Goal: Task Accomplishment & Management: Manage account settings

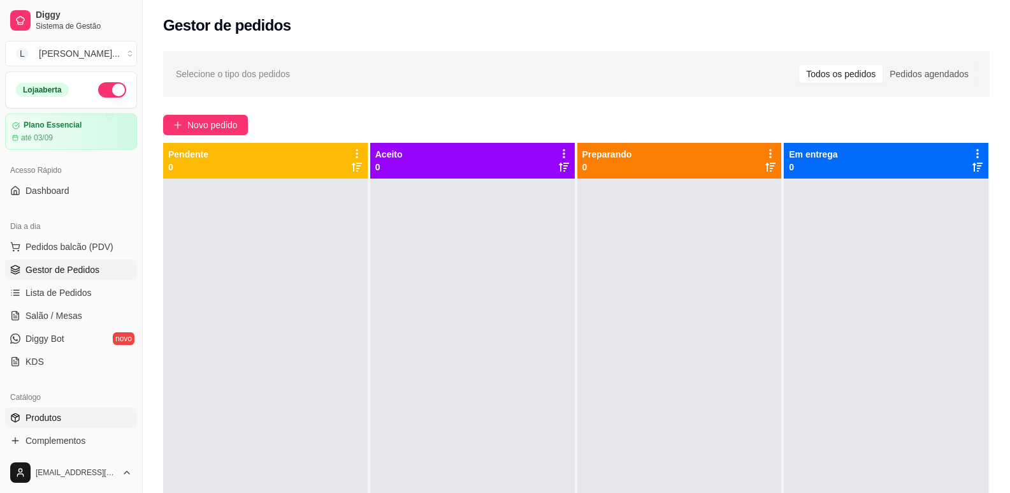
click at [58, 416] on span "Produtos" at bounding box center [43, 417] width 36 height 13
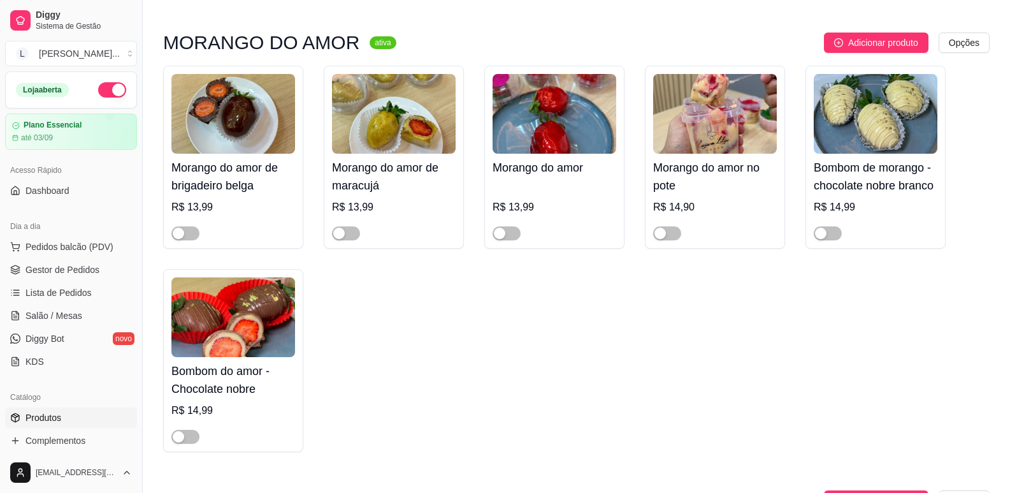
scroll to position [127, 0]
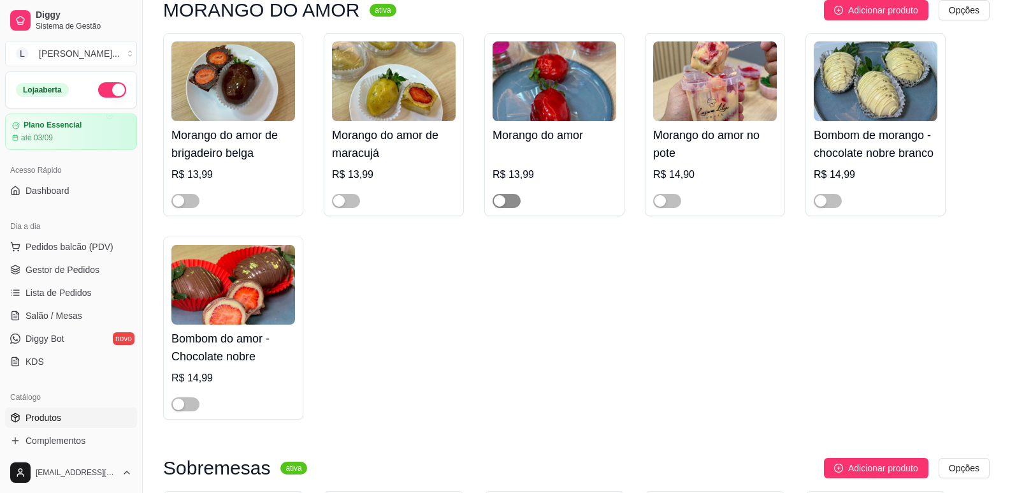
click at [507, 203] on span "button" at bounding box center [507, 201] width 28 height 14
click at [194, 403] on span "button" at bounding box center [185, 404] width 28 height 14
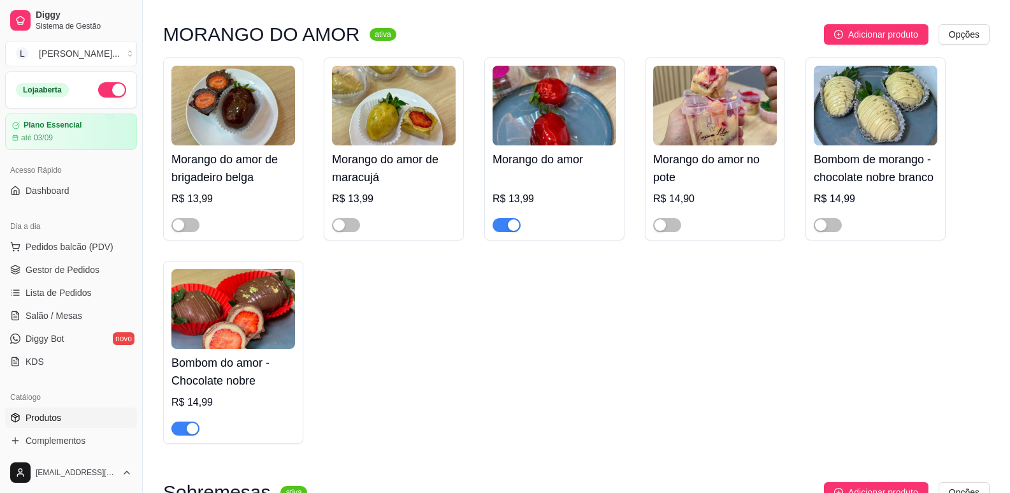
scroll to position [64, 0]
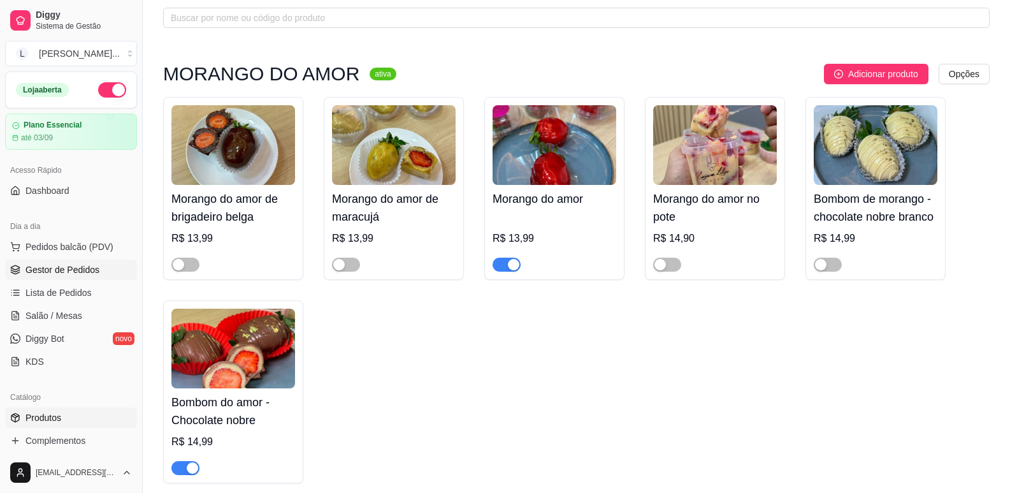
click at [62, 268] on span "Gestor de Pedidos" at bounding box center [62, 269] width 74 height 13
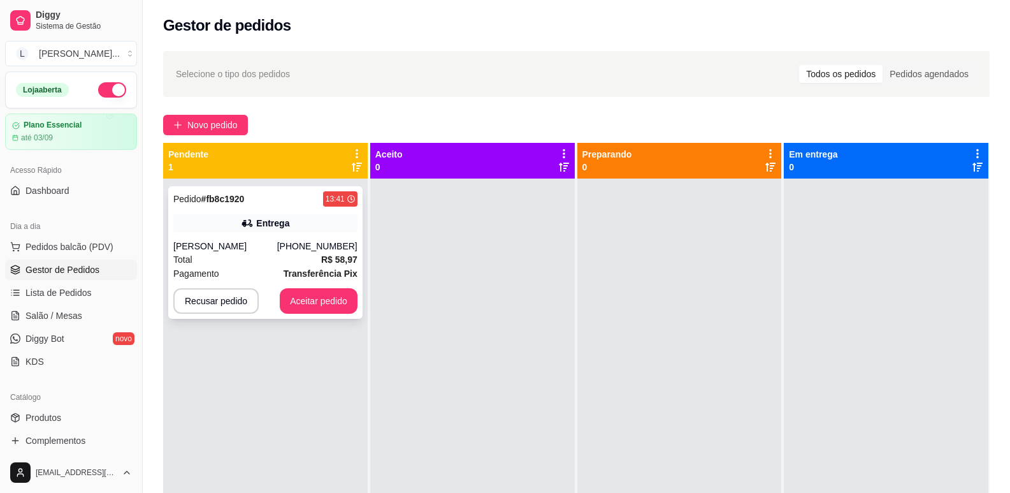
click at [266, 245] on div "[PERSON_NAME]" at bounding box center [225, 246] width 104 height 13
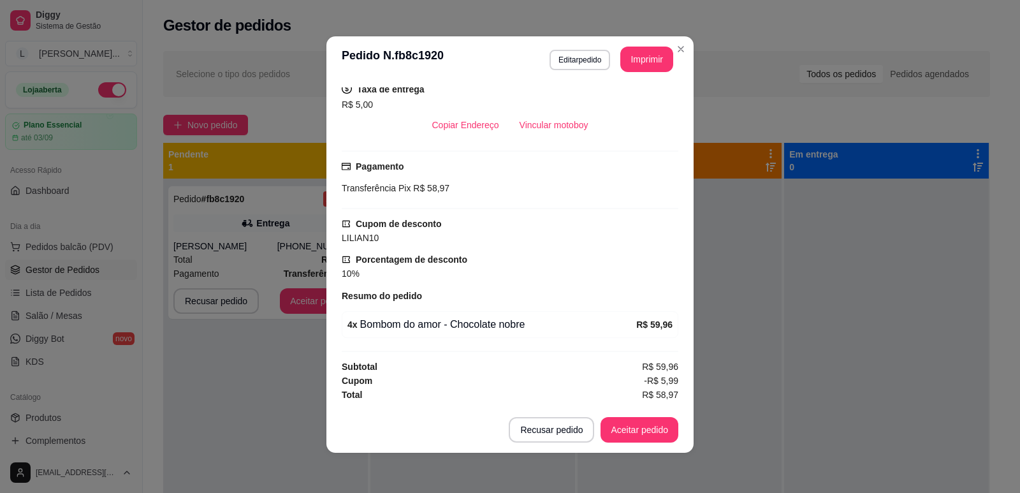
scroll to position [3, 0]
click at [625, 429] on button "Aceitar pedido" at bounding box center [639, 428] width 78 height 25
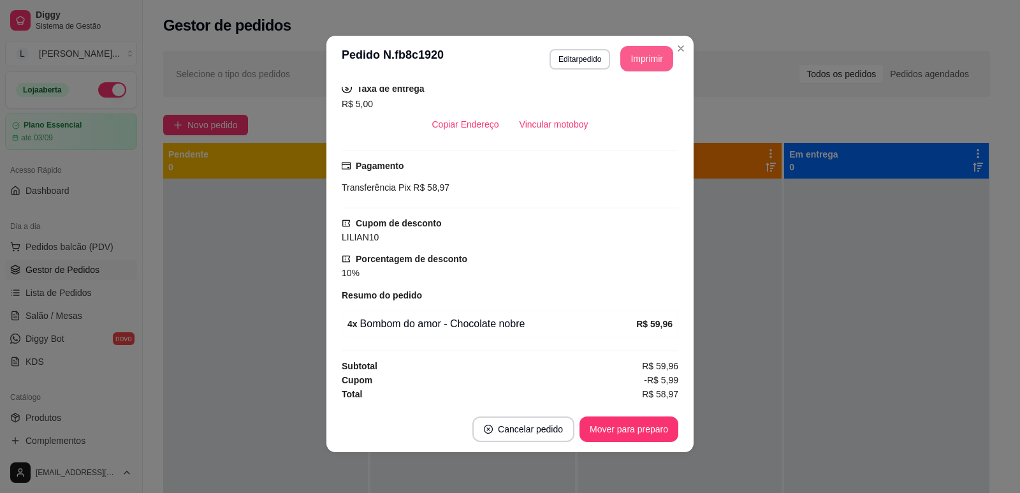
click at [643, 54] on button "Imprimir" at bounding box center [646, 58] width 53 height 25
click at [604, 429] on button "Mover para preparo" at bounding box center [628, 428] width 99 height 25
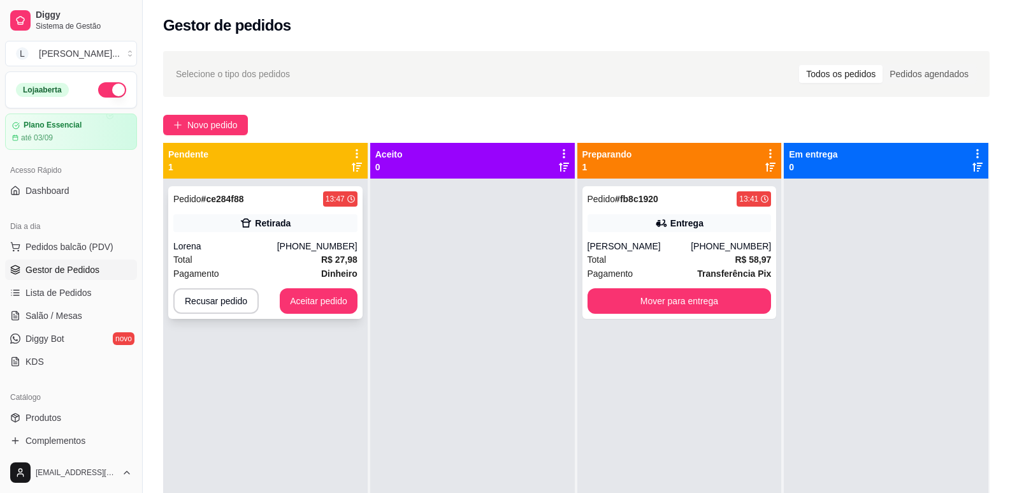
click at [300, 238] on div "Pedido # ce284f88 13:47 Retirada Lorena [PHONE_NUMBER] Total R$ 27,98 Pagamento…" at bounding box center [265, 252] width 194 height 133
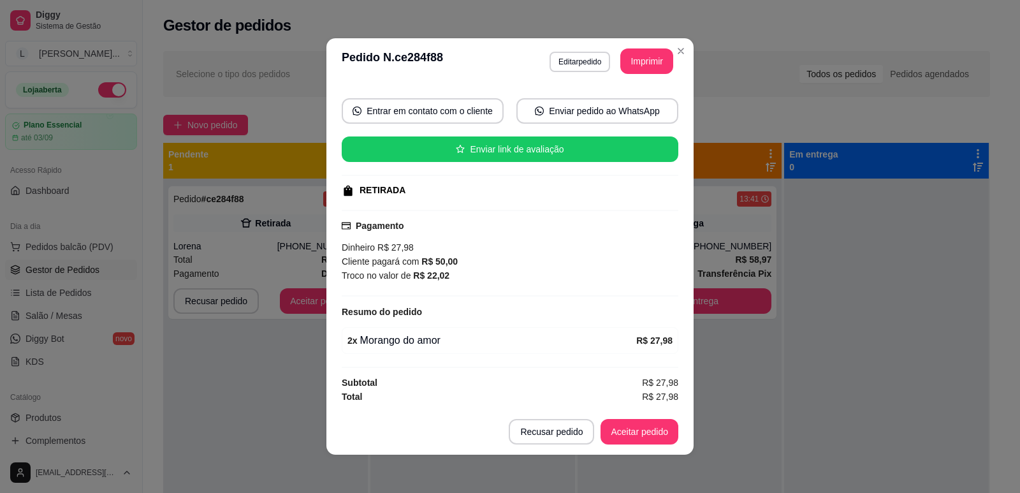
scroll to position [3, 0]
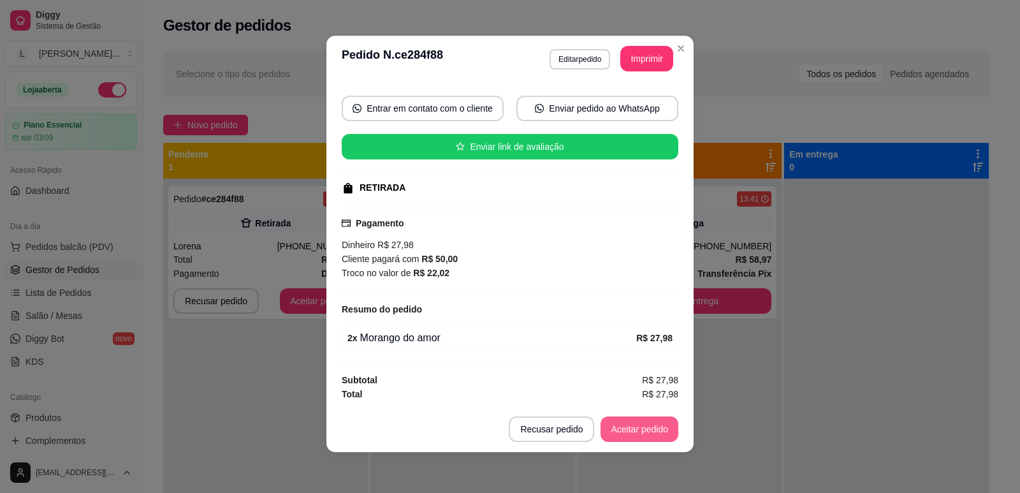
click at [617, 428] on button "Aceitar pedido" at bounding box center [639, 428] width 78 height 25
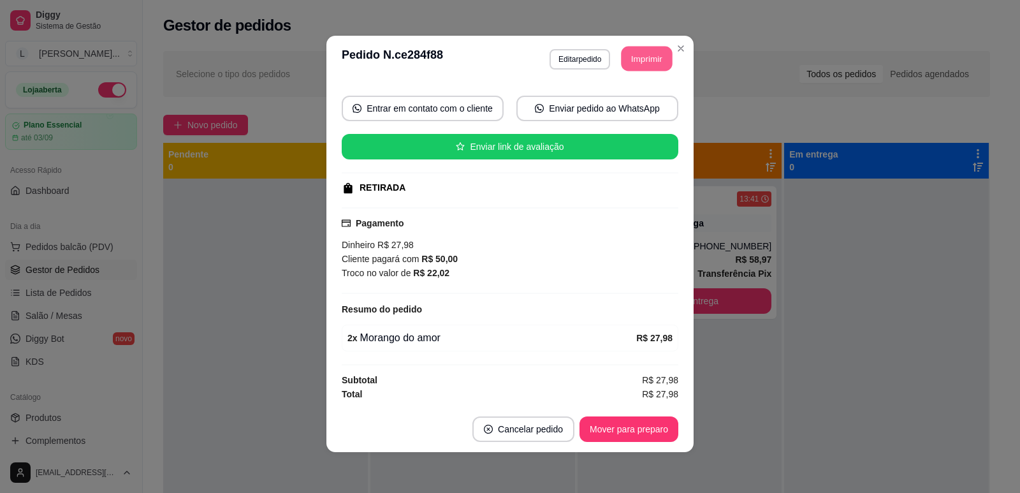
click at [639, 54] on button "Imprimir" at bounding box center [647, 59] width 51 height 25
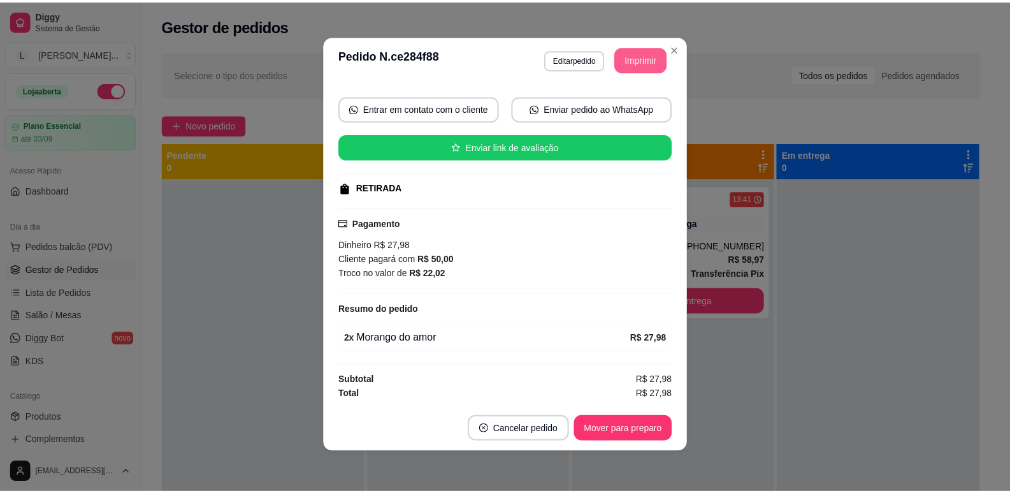
scroll to position [0, 0]
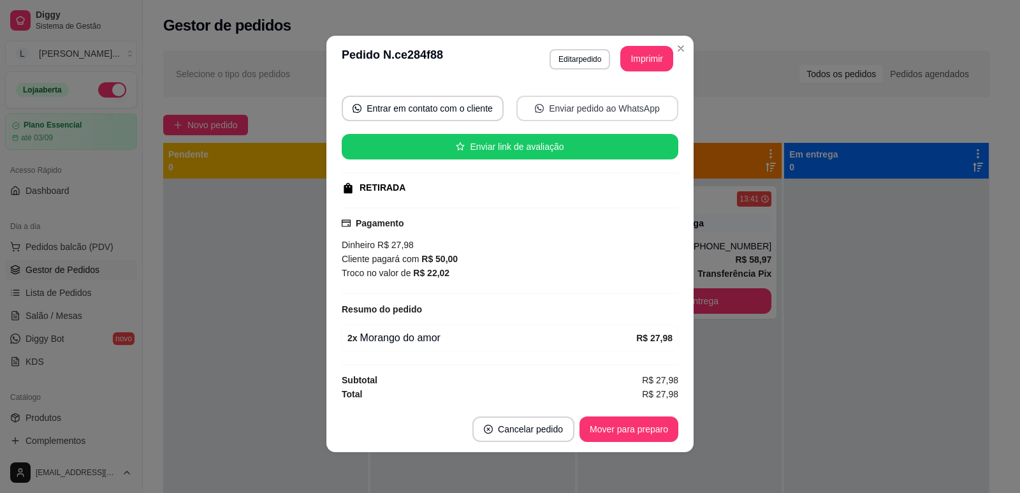
click at [769, 287] on div "**********" at bounding box center [510, 246] width 1020 height 493
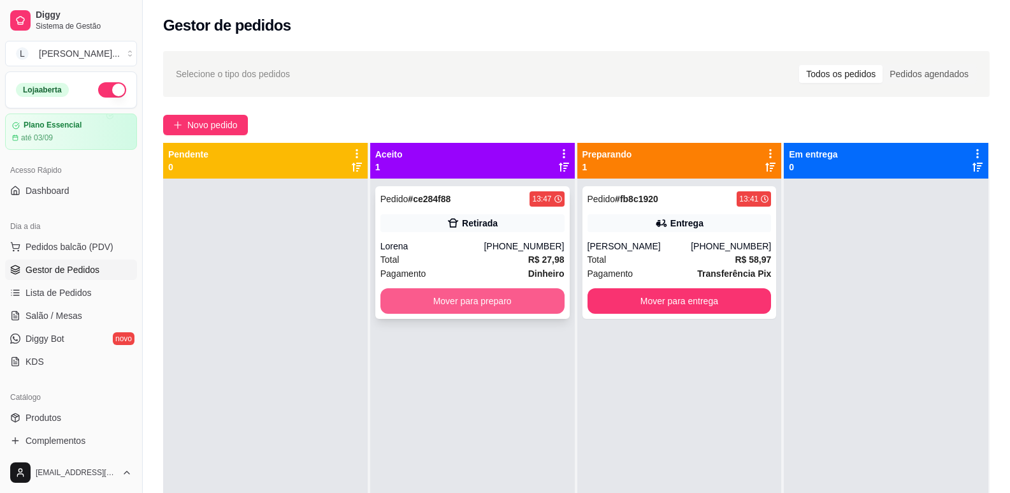
click at [537, 299] on button "Mover para preparo" at bounding box center [473, 300] width 184 height 25
